Goal: Task Accomplishment & Management: Use online tool/utility

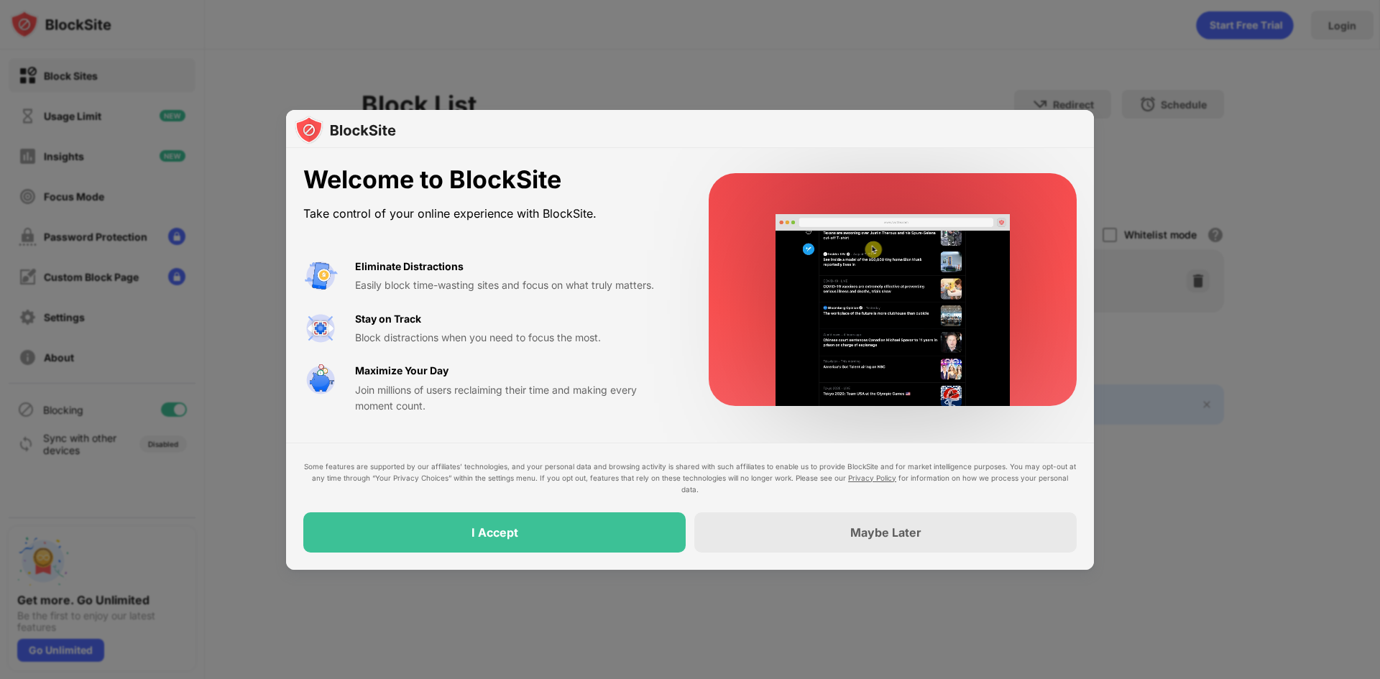
drag, startPoint x: 1226, startPoint y: 191, endPoint x: 1327, endPoint y: 28, distance: 191.7
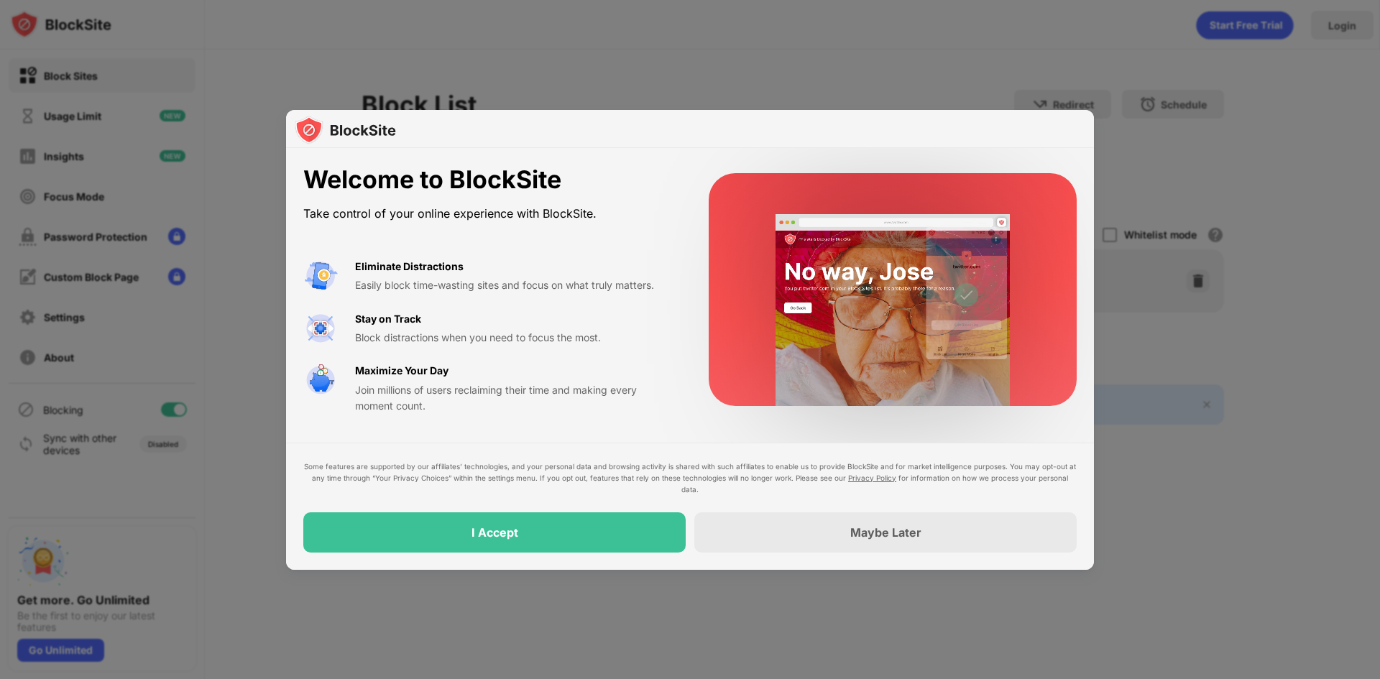
click at [1327, 28] on div at bounding box center [690, 339] width 1380 height 679
click at [557, 560] on div "Some features are supported by our affiliates’ technologies, and your personal …" at bounding box center [690, 506] width 808 height 127
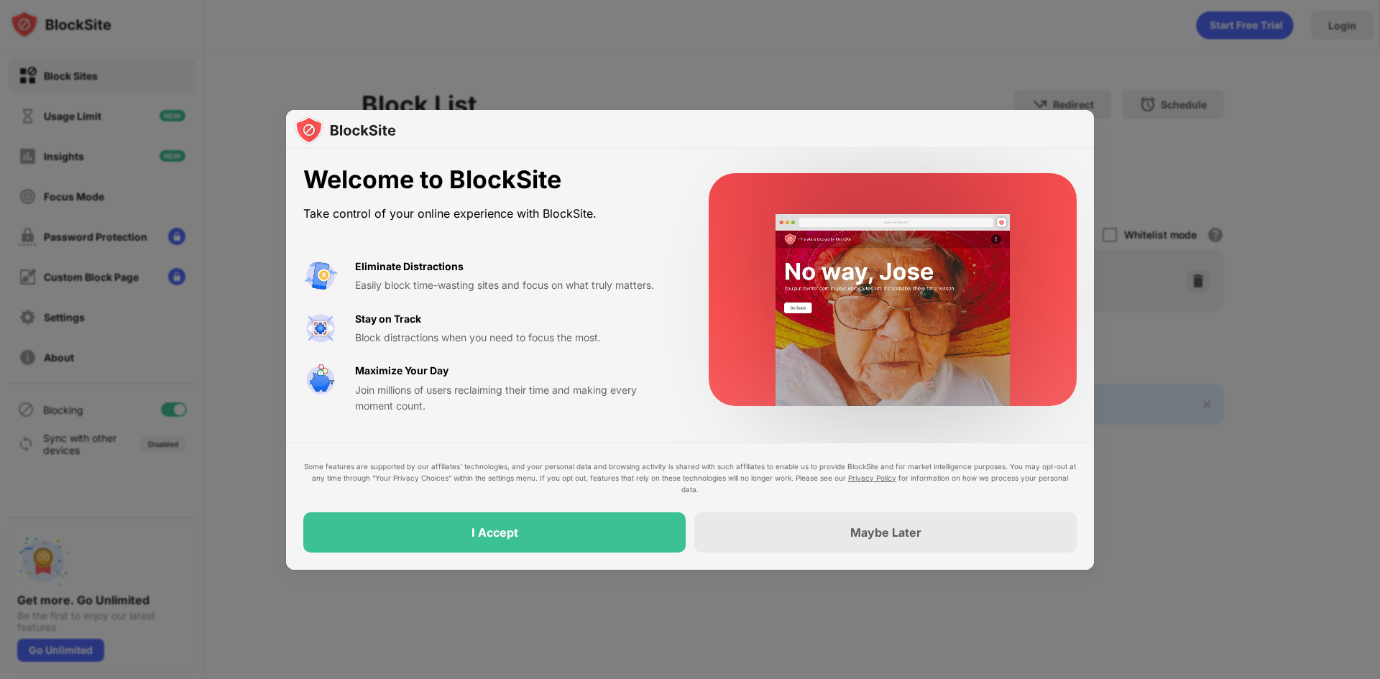
click at [557, 560] on div "Some features are supported by our affiliates’ technologies, and your personal …" at bounding box center [690, 506] width 808 height 127
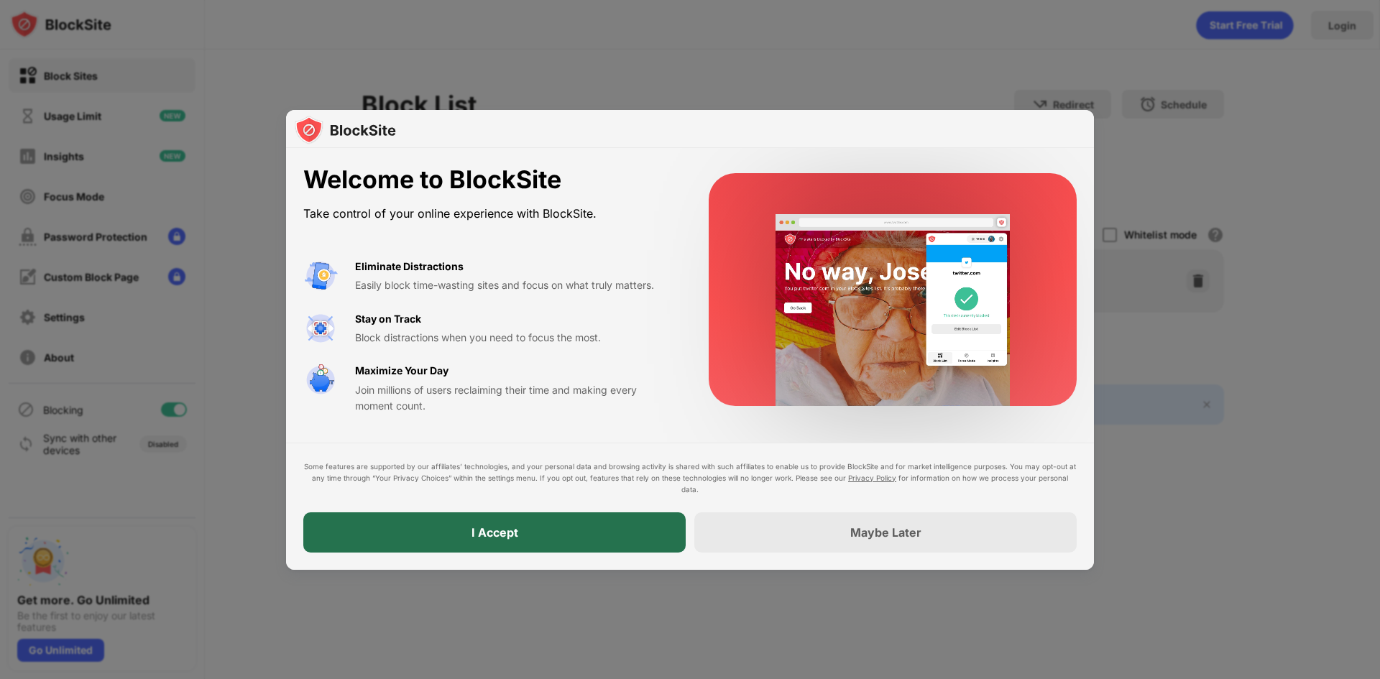
click at [562, 540] on div "I Accept" at bounding box center [494, 533] width 382 height 40
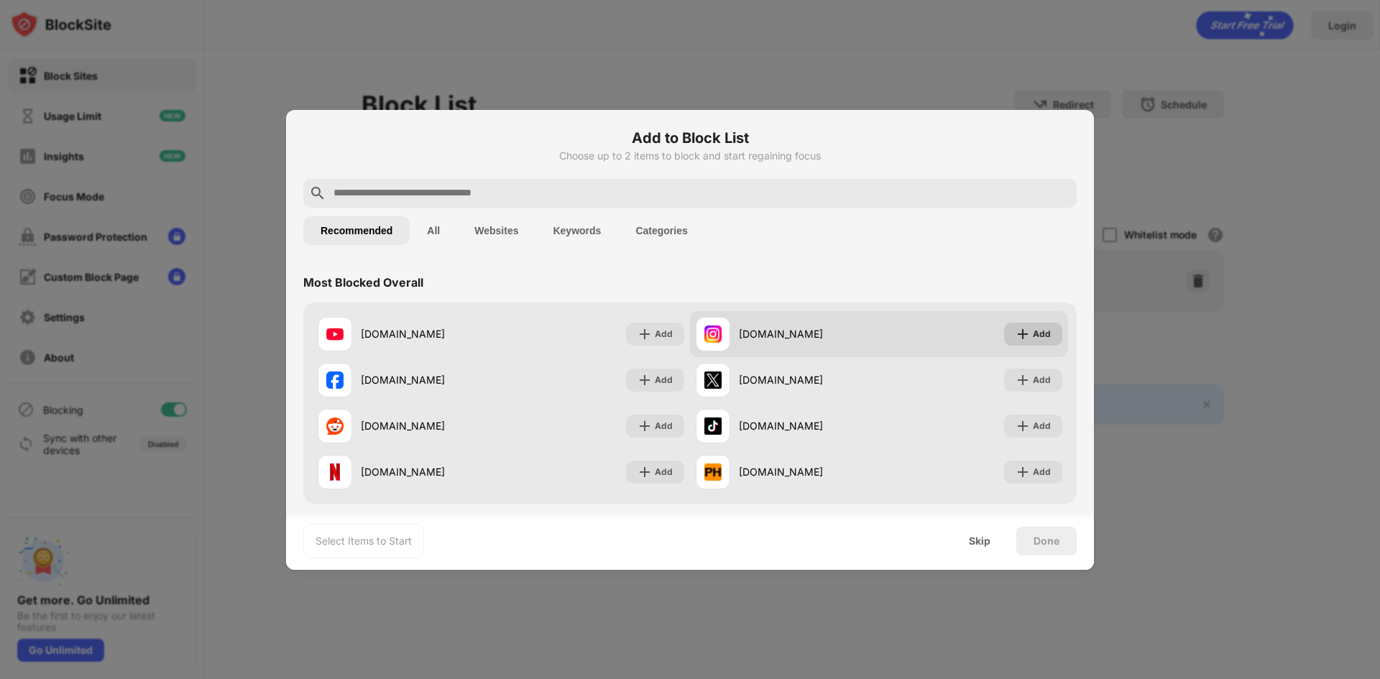
click at [1016, 333] on img at bounding box center [1023, 334] width 14 height 14
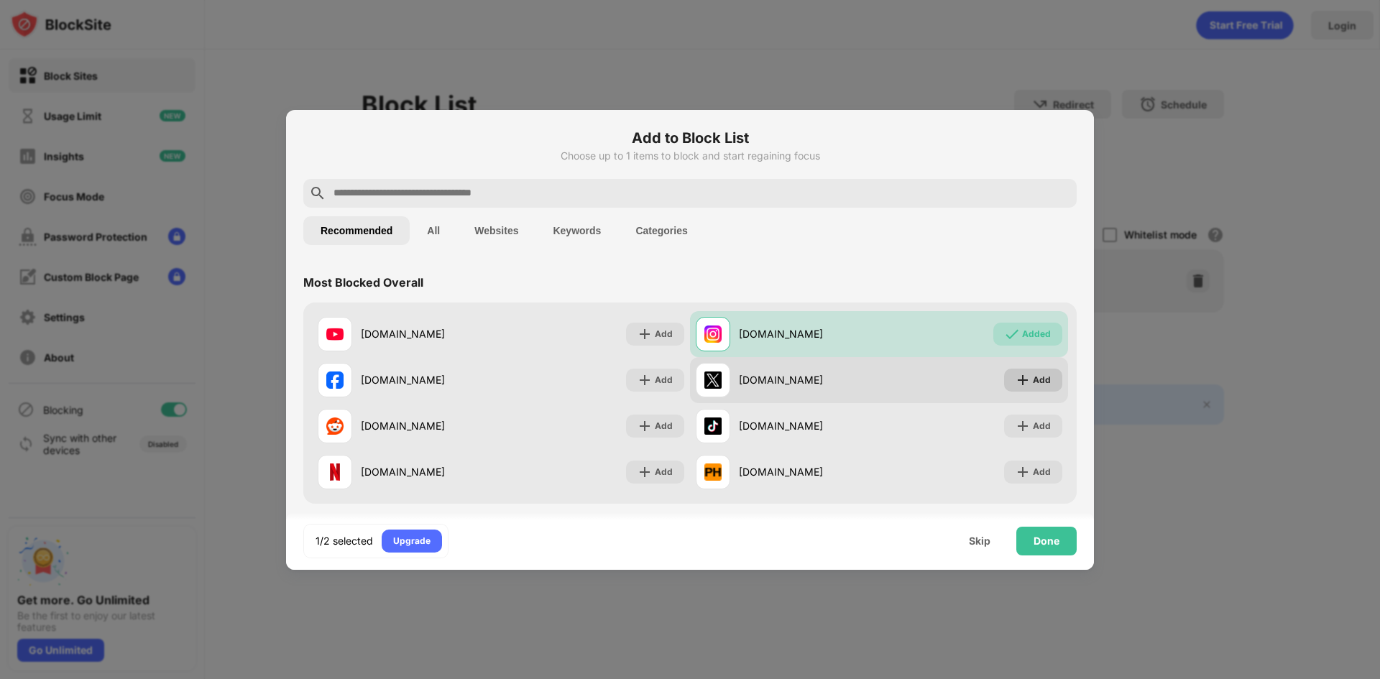
click at [1016, 377] on img at bounding box center [1023, 380] width 14 height 14
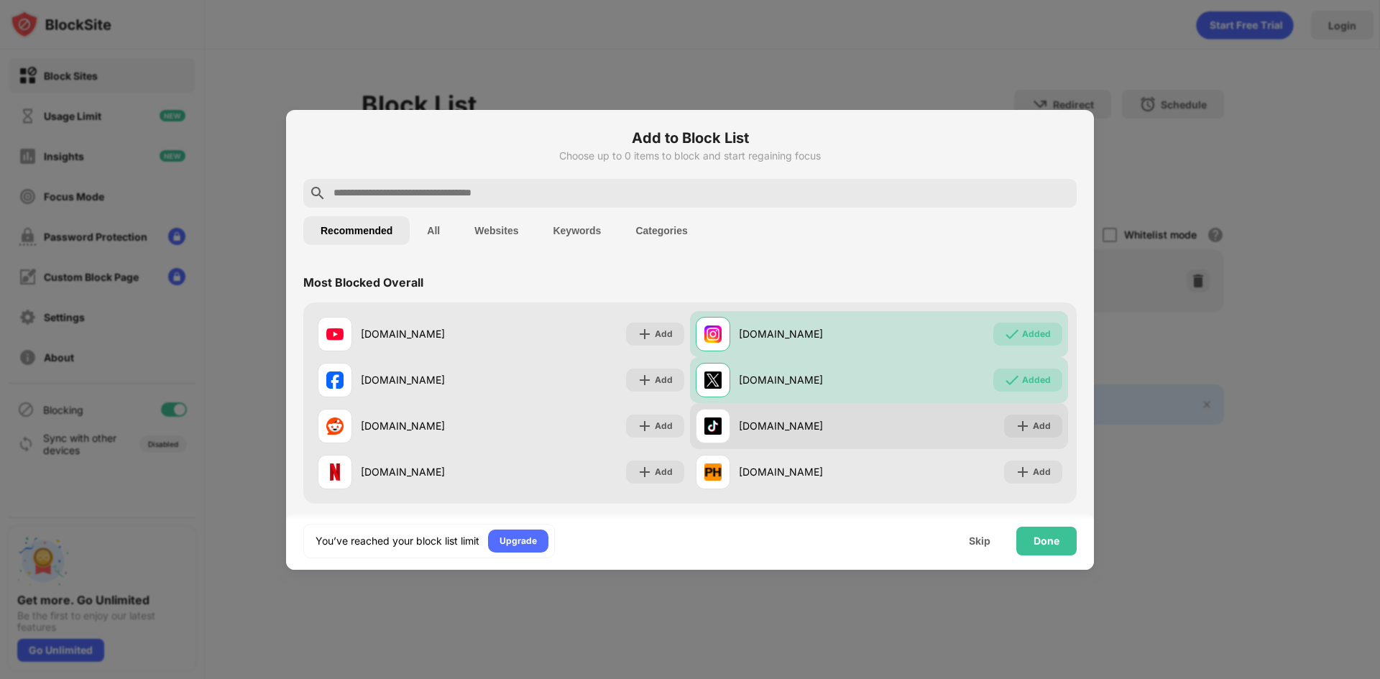
drag, startPoint x: 1007, startPoint y: 412, endPoint x: 1007, endPoint y: 428, distance: 15.8
click at [1007, 413] on div "[DOMAIN_NAME] Add" at bounding box center [879, 426] width 378 height 46
click at [1007, 435] on div "Add" at bounding box center [1033, 426] width 58 height 23
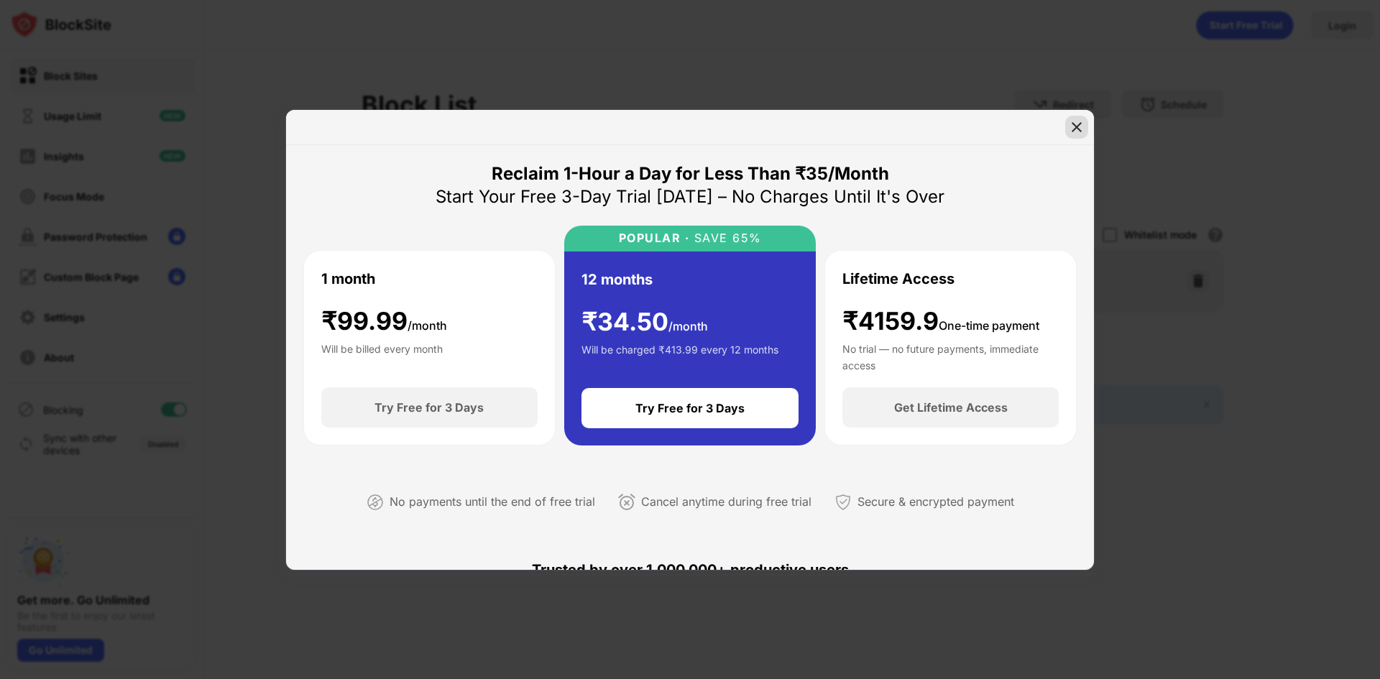
click at [1078, 128] on img at bounding box center [1077, 127] width 14 height 14
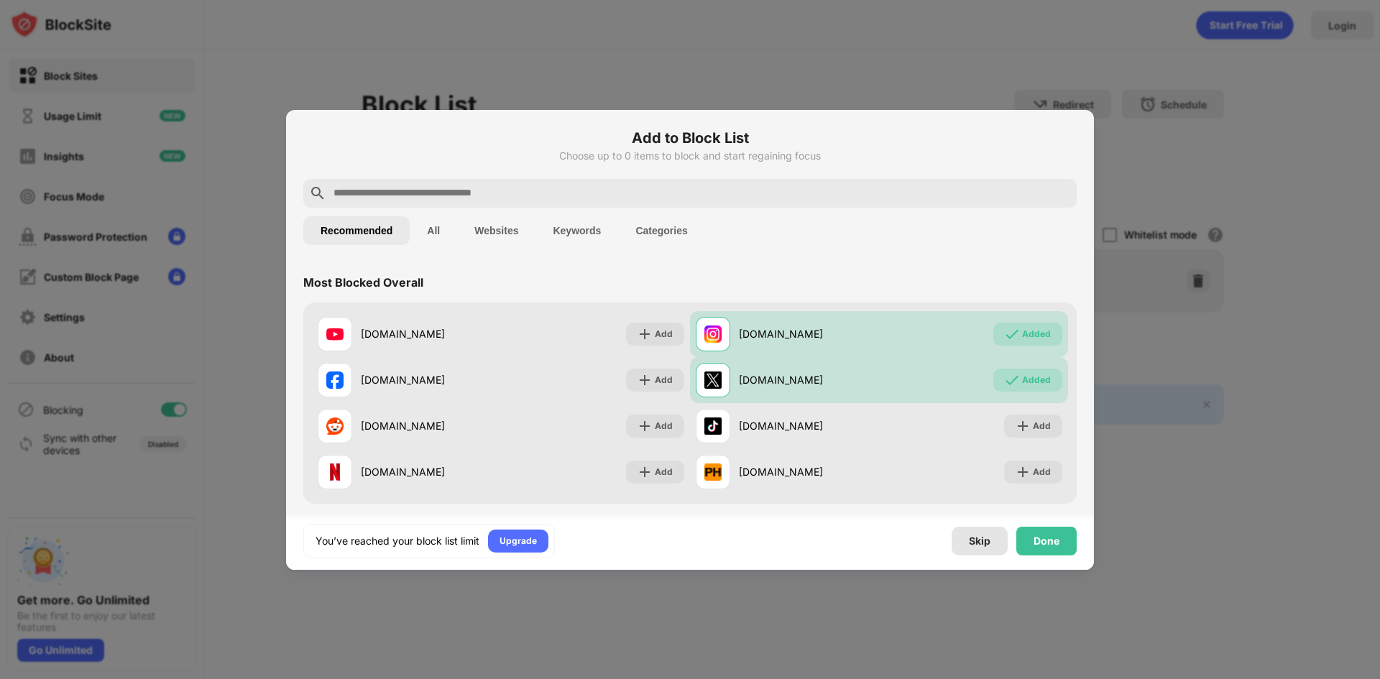
click at [979, 543] on div "Skip" at bounding box center [980, 542] width 22 height 12
